Goal: Information Seeking & Learning: Learn about a topic

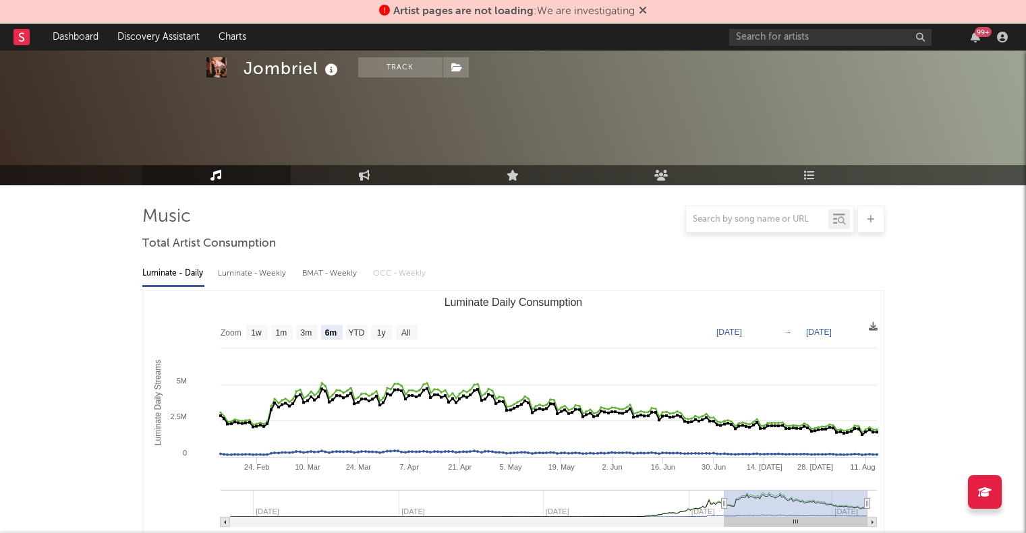
select select "6m"
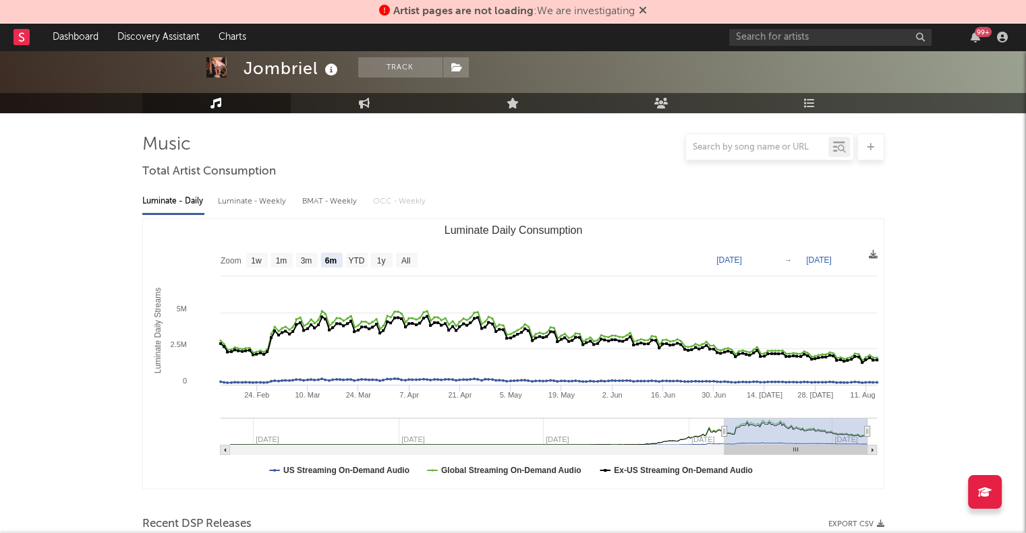
scroll to position [68, 0]
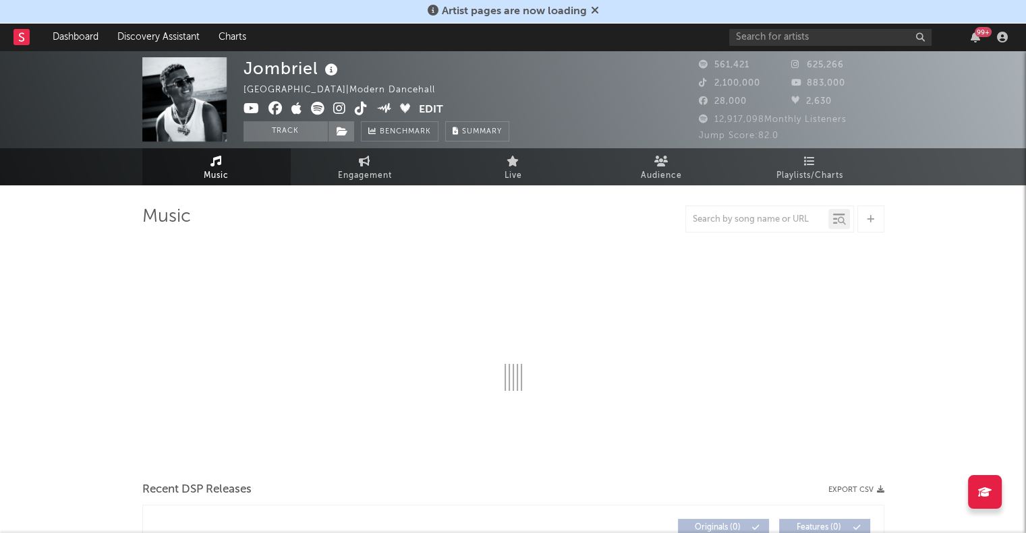
select select "6m"
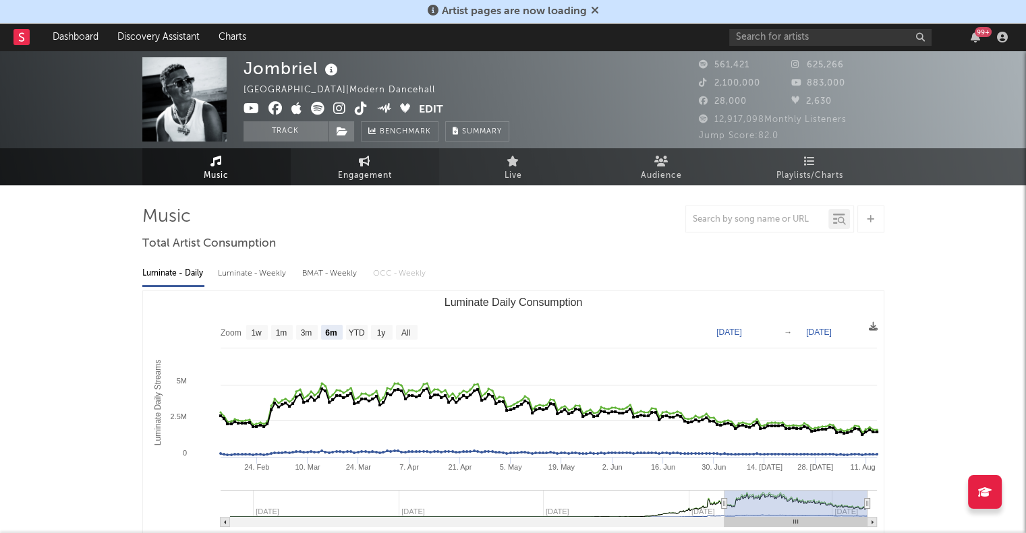
click at [363, 169] on span "Engagement" at bounding box center [365, 176] width 54 height 16
select select "1w"
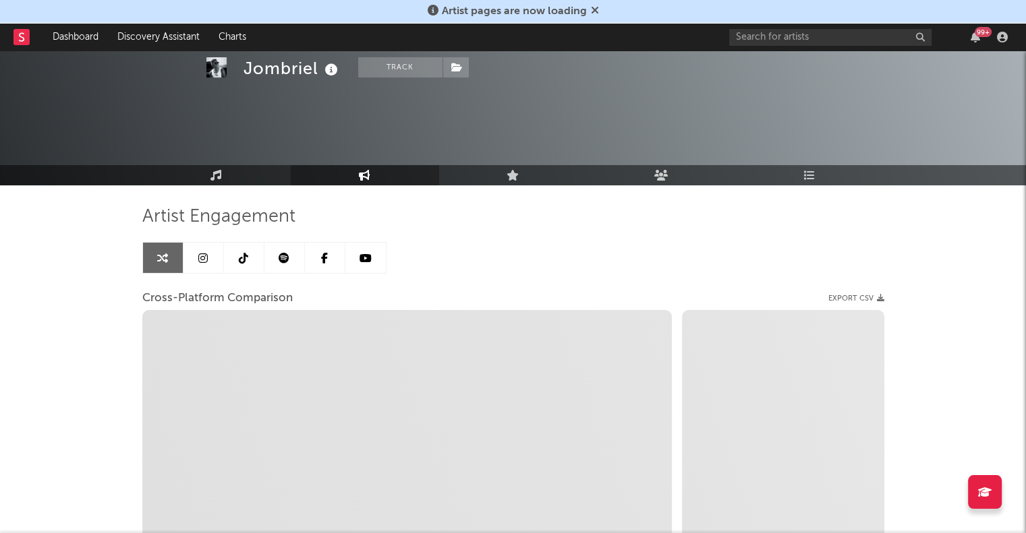
scroll to position [101, 0]
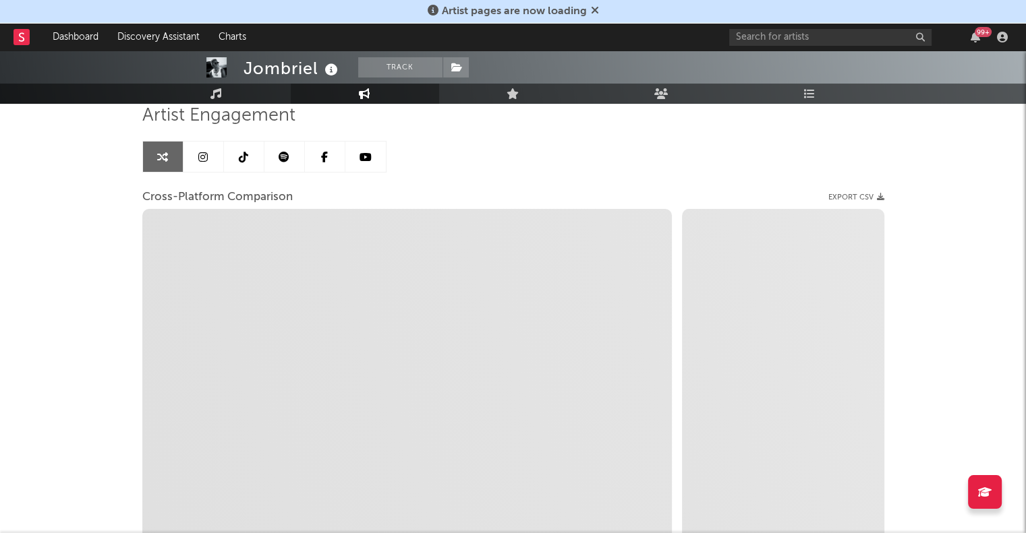
click at [244, 158] on icon at bounding box center [243, 157] width 9 height 11
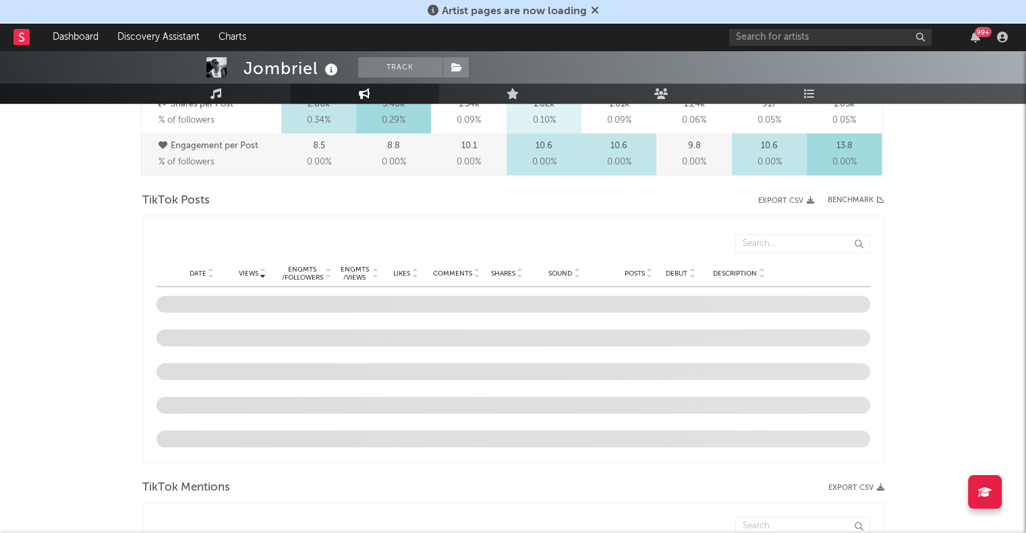
scroll to position [597, 0]
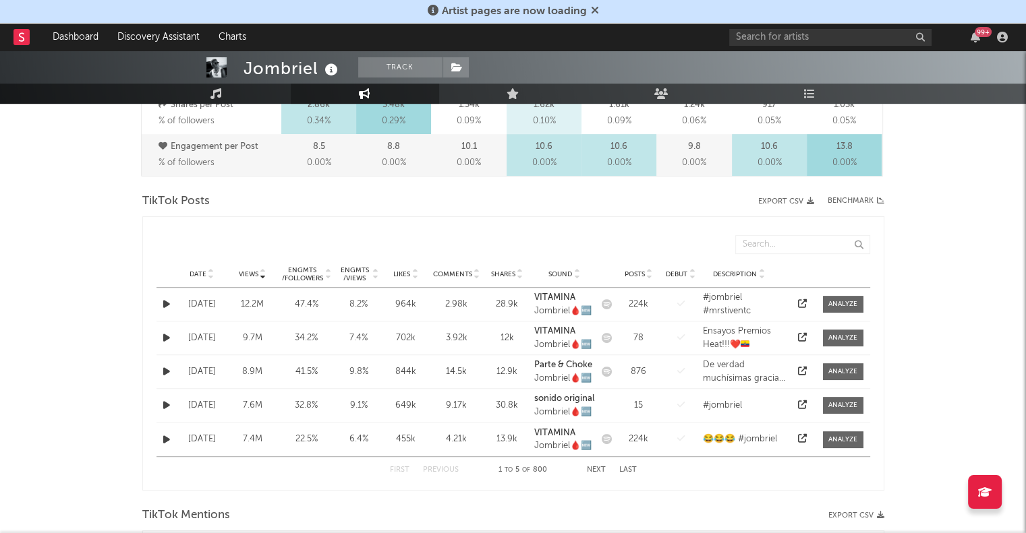
select select "6m"
drag, startPoint x: 129, startPoint y: 267, endPoint x: 115, endPoint y: 328, distance: 63.0
click at [115, 328] on div "Jombriel Track [GEOGRAPHIC_DATA] | Modern Dancehall Edit Track Benchmark Summar…" at bounding box center [513, 487] width 1026 height 2068
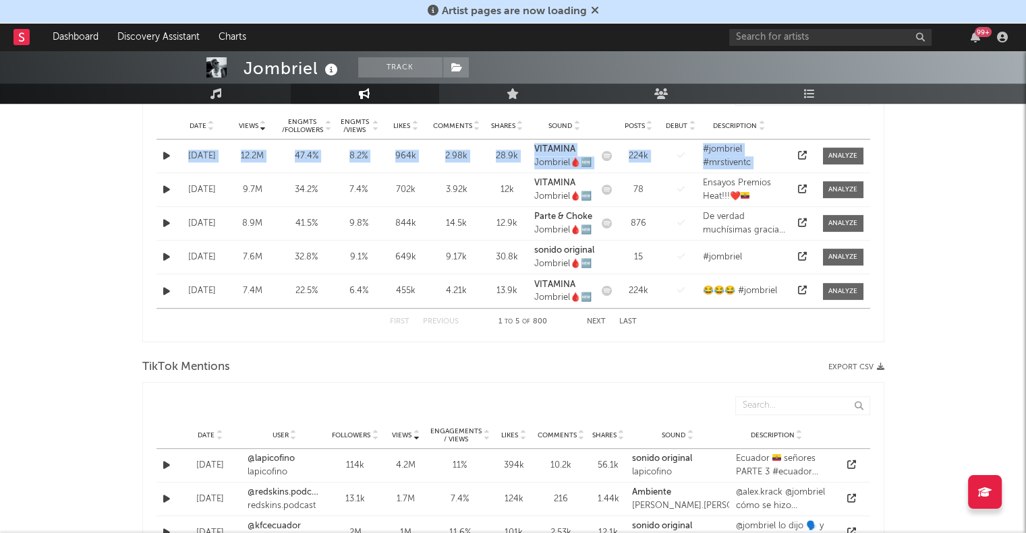
click at [115, 328] on div "Jombriel Track [GEOGRAPHIC_DATA] | Modern Dancehall Edit Track Benchmark Summar…" at bounding box center [513, 339] width 1026 height 2068
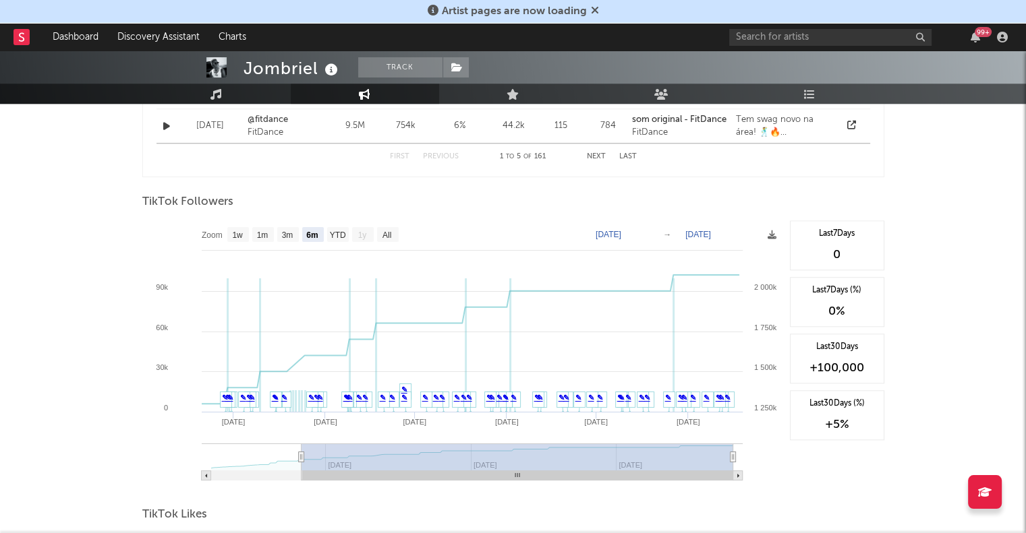
scroll to position [1219, 0]
click at [240, 241] on text "1w" at bounding box center [237, 236] width 11 height 9
select select "1w"
type input "[DATE]"
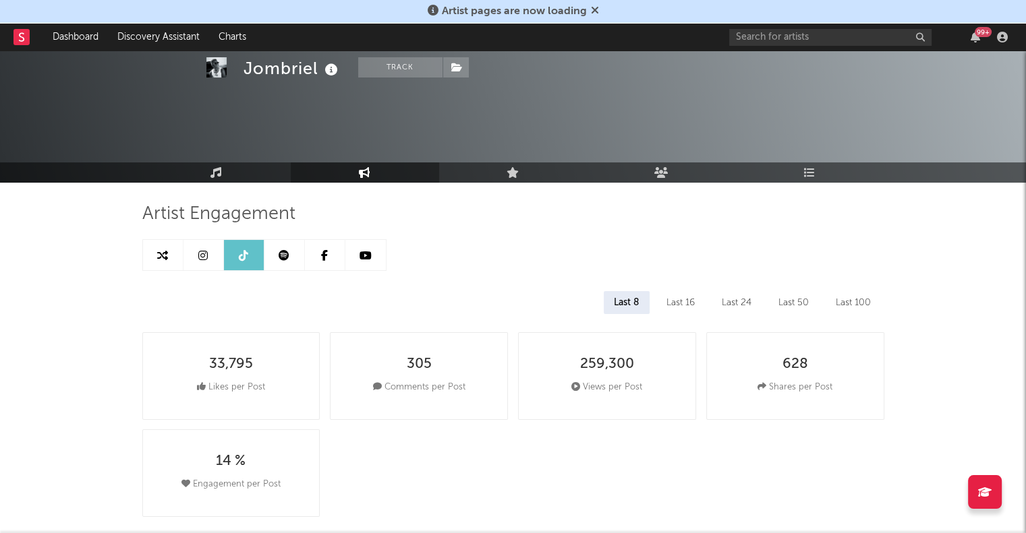
scroll to position [0, 0]
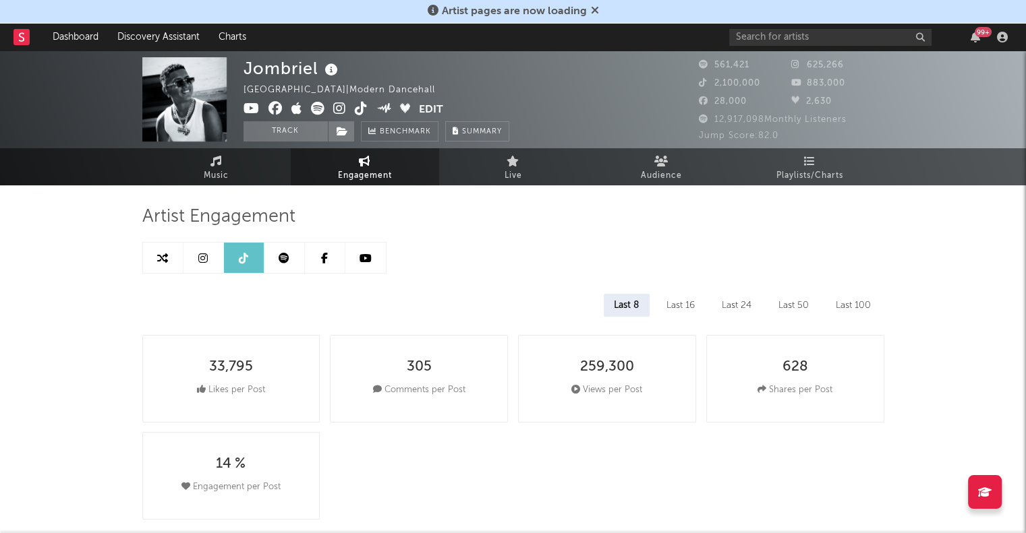
click at [204, 265] on link at bounding box center [203, 258] width 40 height 30
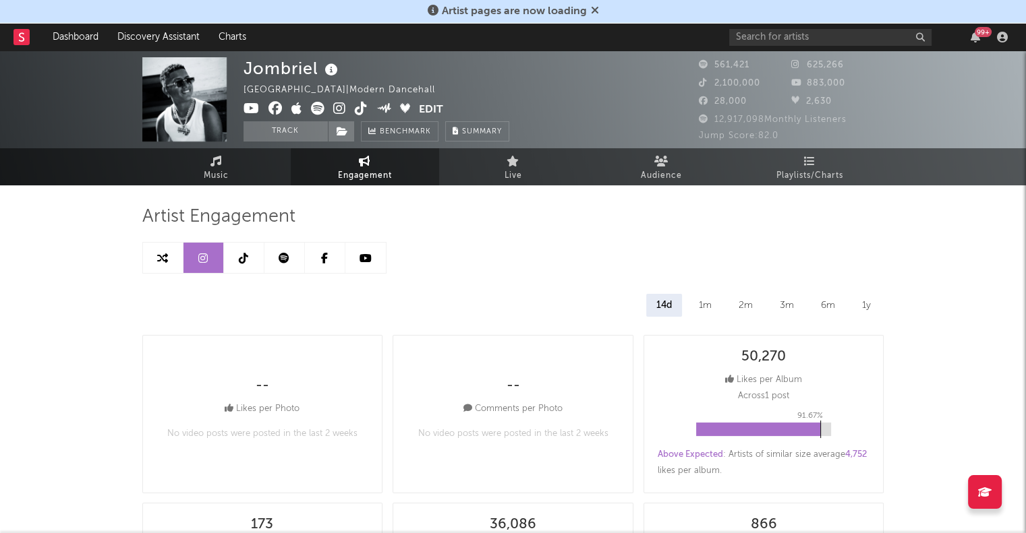
select select "6m"
click at [203, 183] on link "Music" at bounding box center [216, 166] width 148 height 37
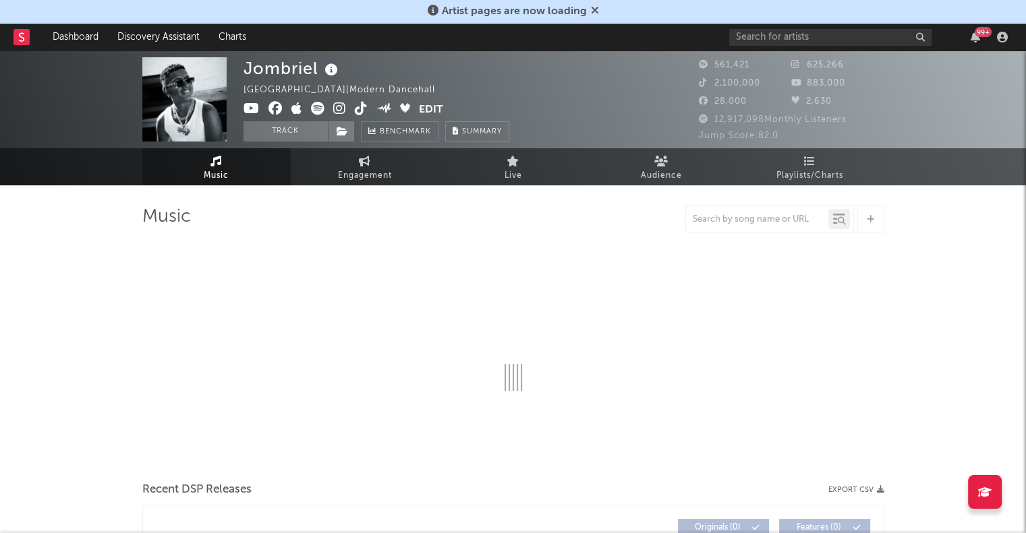
select select "6m"
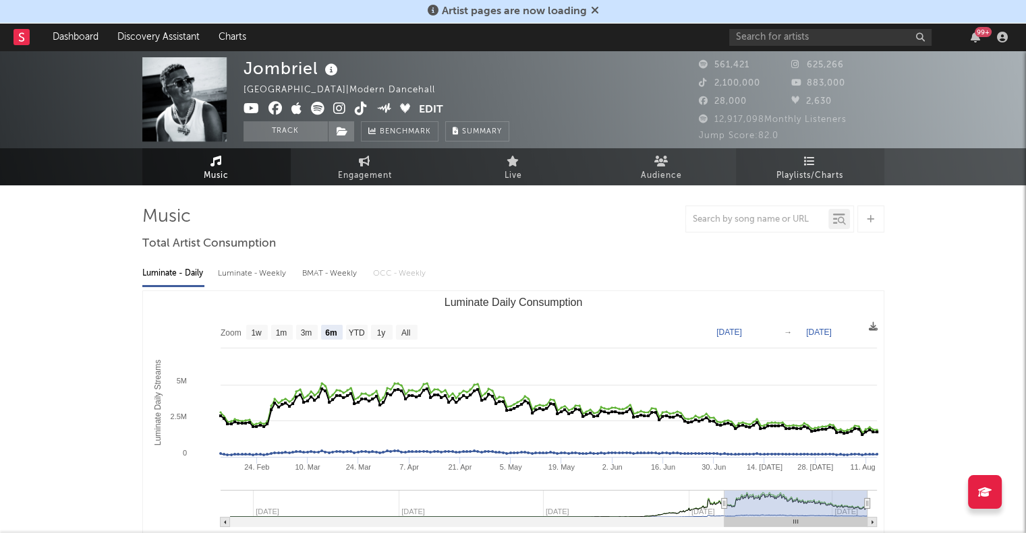
click at [776, 178] on span "Playlists/Charts" at bounding box center [809, 176] width 67 height 16
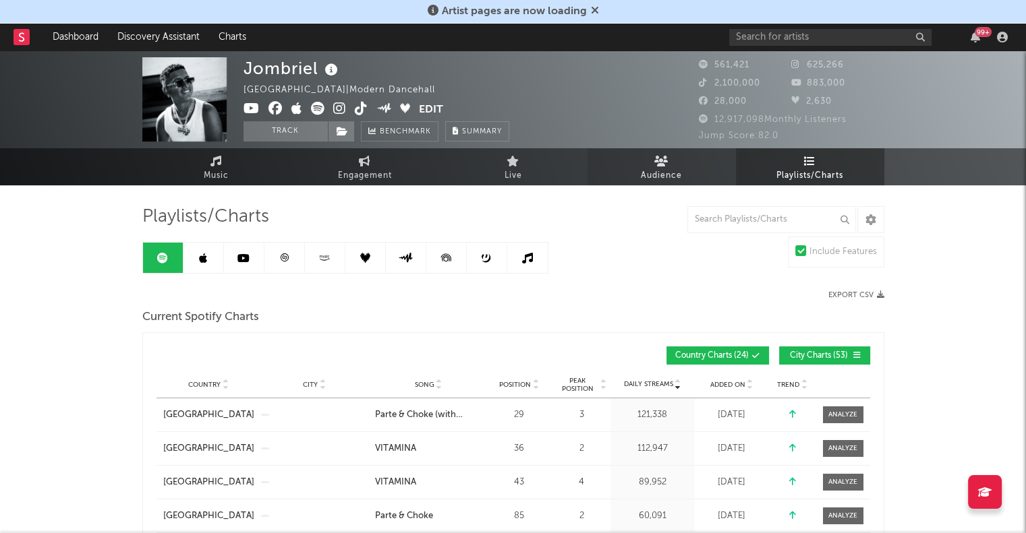
click at [693, 162] on link "Audience" at bounding box center [661, 166] width 148 height 37
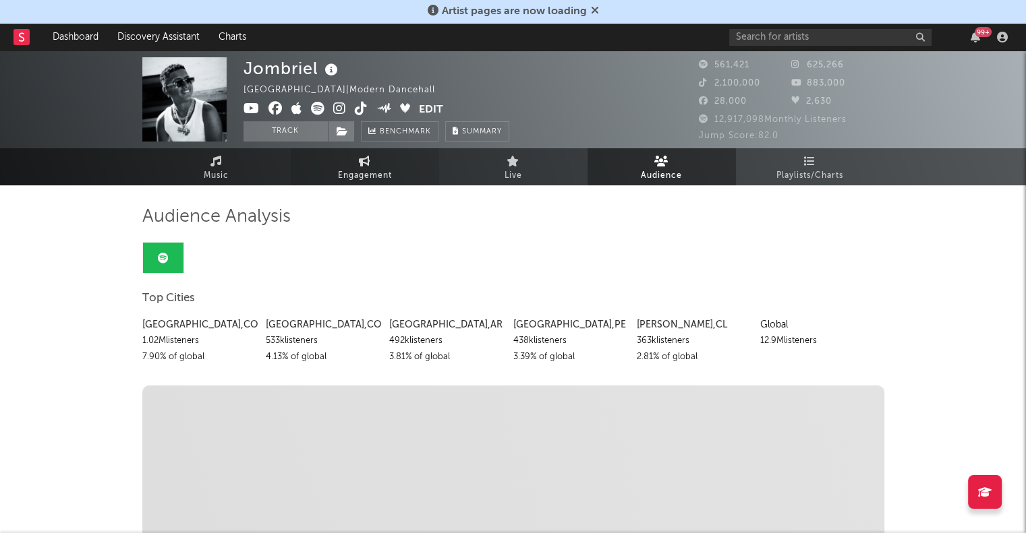
click at [409, 169] on link "Engagement" at bounding box center [365, 166] width 148 height 37
select select "1w"
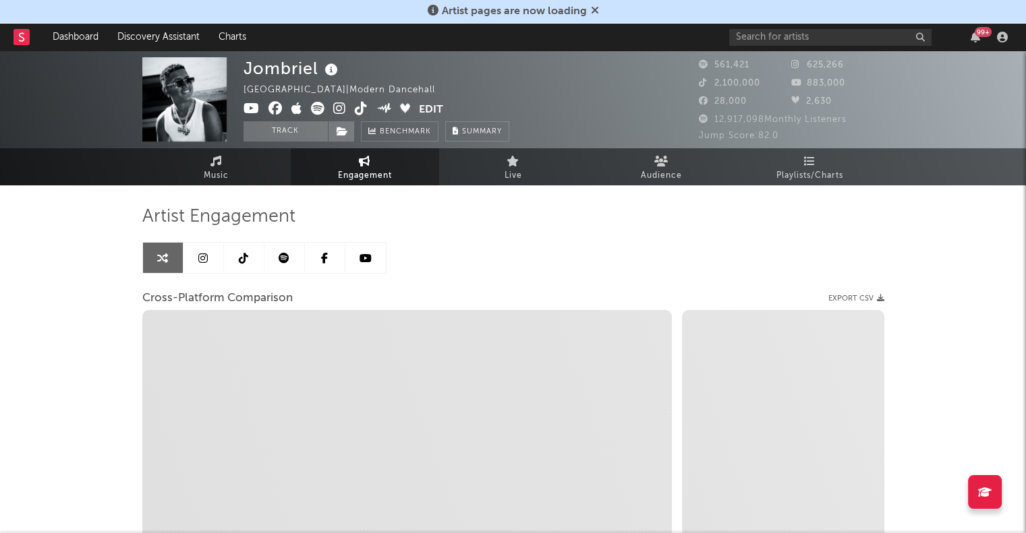
select select "1m"
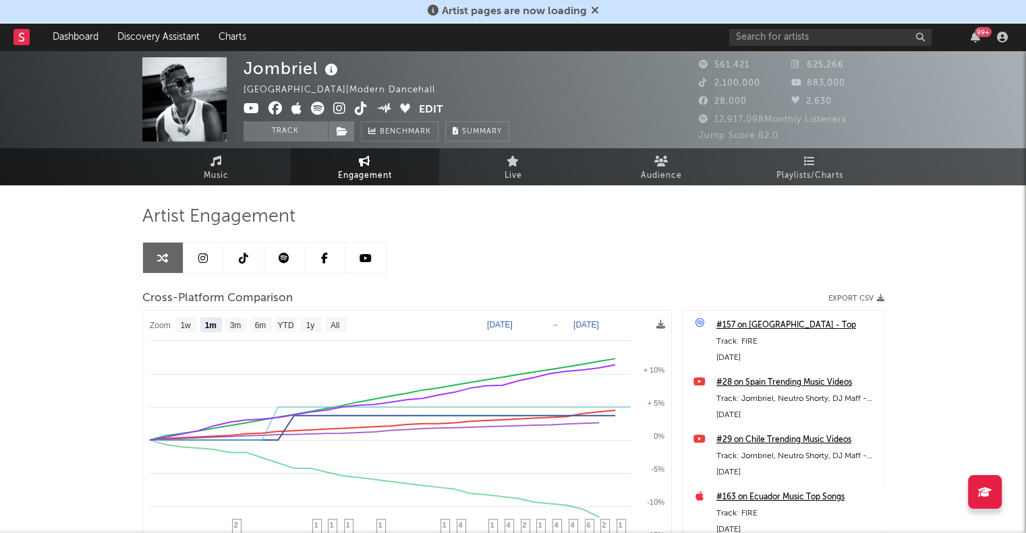
click at [698, 326] on icon at bounding box center [699, 323] width 11 height 11
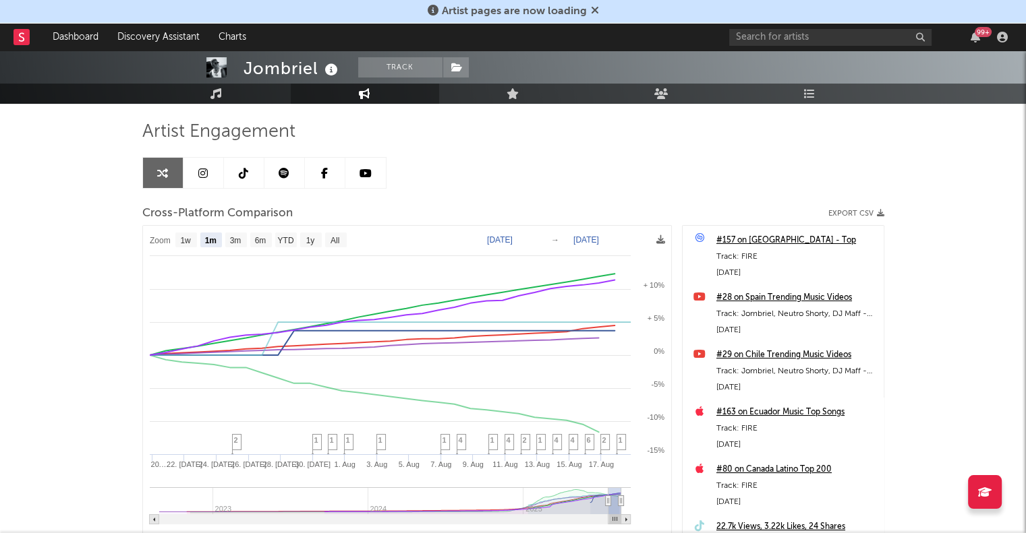
click at [729, 191] on div "Artist Engagement Cross-Platform Comparison Export CSV Zoom 1w 1m 3m 6m YTD 1y …" at bounding box center [513, 350] width 742 height 459
